Goal: Transaction & Acquisition: Subscribe to service/newsletter

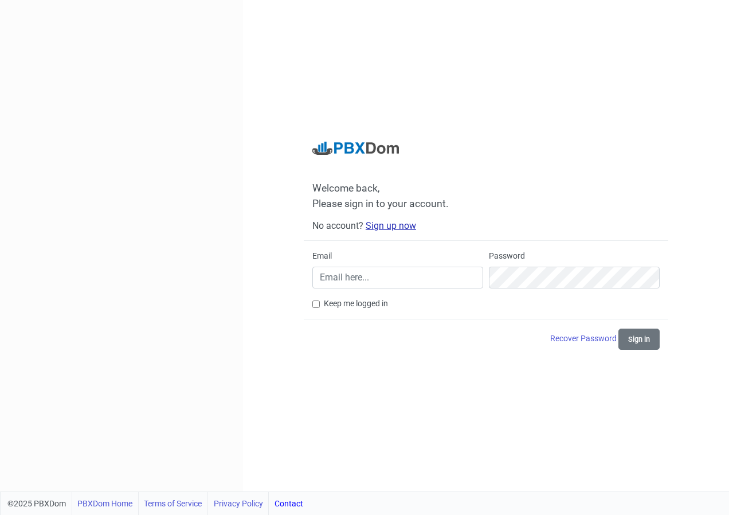
click at [399, 225] on link "Sign up now" at bounding box center [391, 225] width 50 height 11
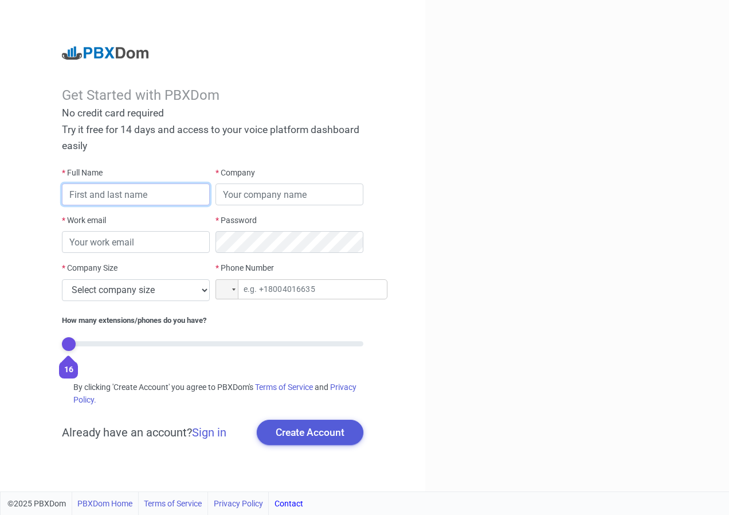
click at [124, 191] on input "text" at bounding box center [136, 194] width 148 height 22
type input "[PERSON_NAME]"
type input "BCRD"
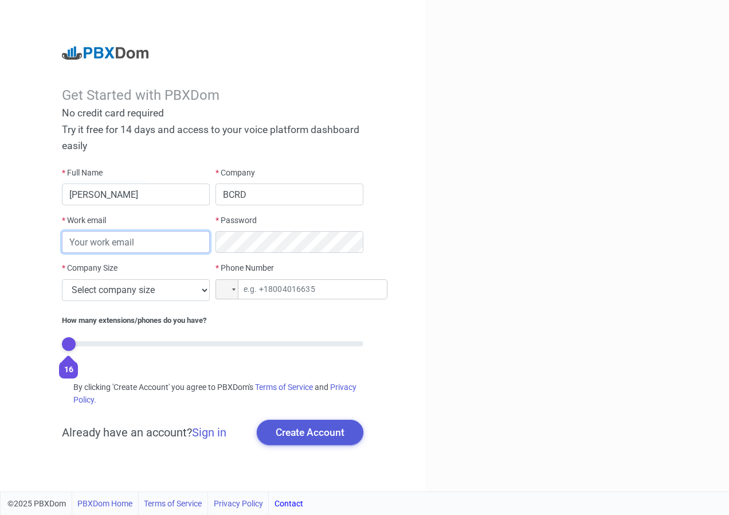
type input "[PERSON_NAME][EMAIL_ADDRESS][DOMAIN_NAME]"
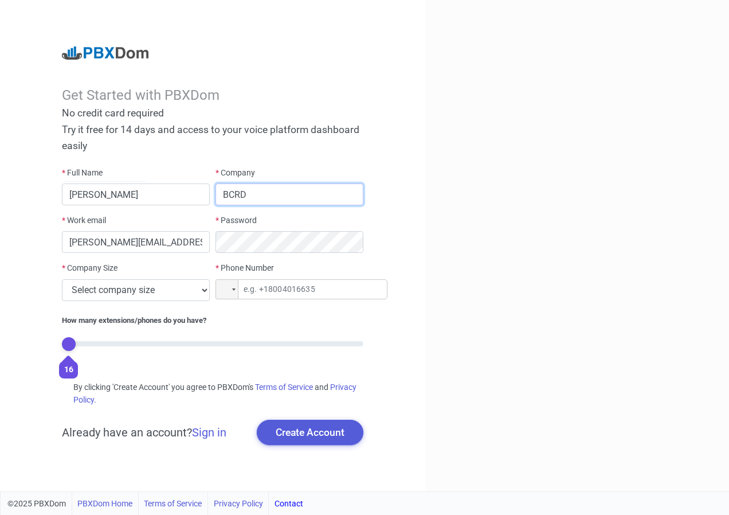
drag, startPoint x: 255, startPoint y: 193, endPoint x: 211, endPoint y: 191, distance: 44.2
click at [211, 191] on div "* Full Name [PERSON_NAME] * Company BCRD * Work email [PERSON_NAME][EMAIL_ADDRE…" at bounding box center [212, 269] width 307 height 205
type input "UASD"
click at [132, 246] on input "[PERSON_NAME][EMAIL_ADDRESS][DOMAIN_NAME]" at bounding box center [136, 242] width 148 height 22
click at [133, 245] on input "[PERSON_NAME][EMAIL_ADDRESS][DOMAIN_NAME]" at bounding box center [136, 242] width 148 height 22
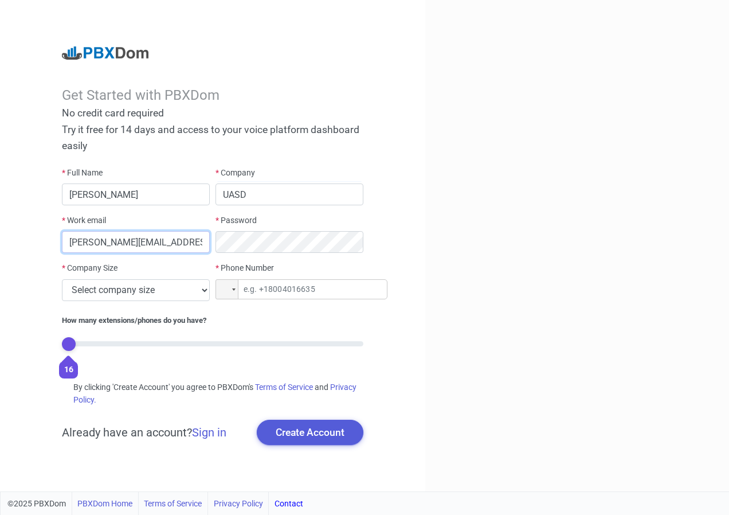
click at [133, 245] on input "[PERSON_NAME][EMAIL_ADDRESS][DOMAIN_NAME]" at bounding box center [136, 242] width 148 height 22
type input "[EMAIL_ADDRESS][DOMAIN_NAME]"
click at [182, 297] on select "Select company size 1 - 9 employees 10 - 49 employees 50 - 199 employees 200 - …" at bounding box center [136, 290] width 148 height 22
select select "6"
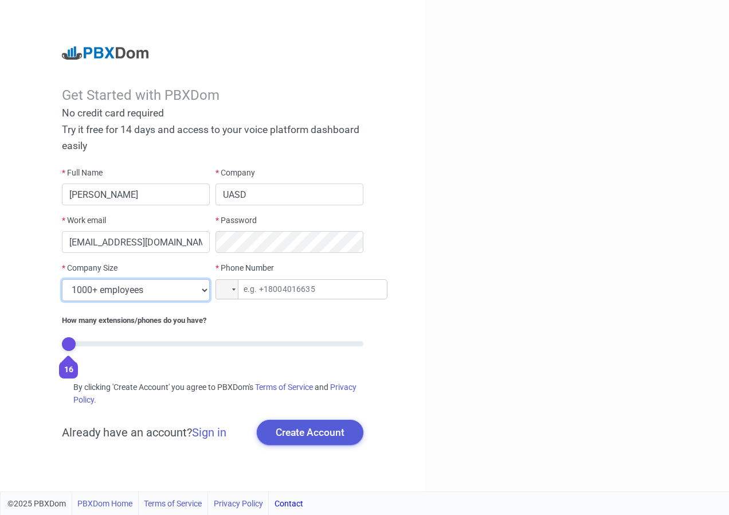
click at [62, 279] on select "Select company size 1 - 9 employees 10 - 49 employees 50 - 199 employees 200 - …" at bounding box center [136, 290] width 148 height 22
click at [275, 285] on input "tel" at bounding box center [301, 289] width 172 height 20
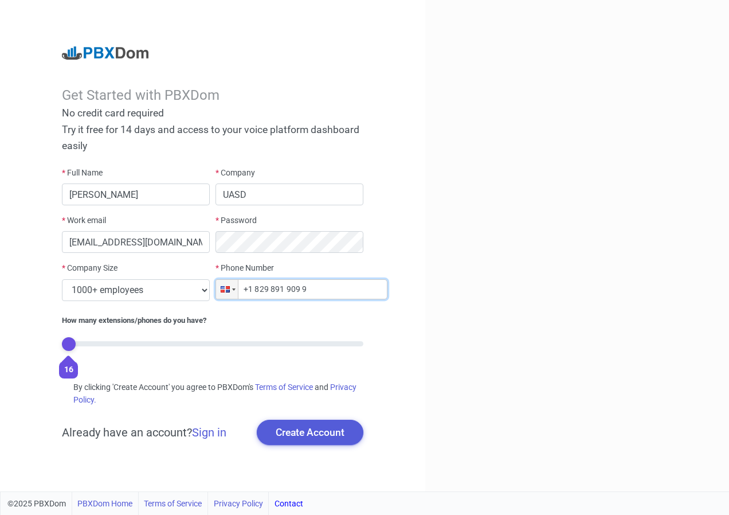
type input "+1 829 891 909 9"
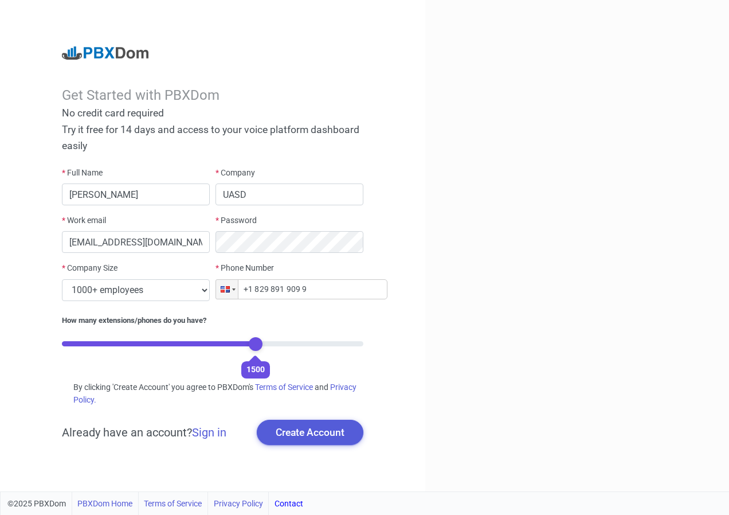
drag, startPoint x: 68, startPoint y: 344, endPoint x: 260, endPoint y: 346, distance: 191.4
type input "13"
click at [260, 346] on input "range" at bounding box center [212, 343] width 301 height 5
click at [330, 430] on button "Create Account" at bounding box center [310, 432] width 107 height 25
